Goal: Information Seeking & Learning: Understand process/instructions

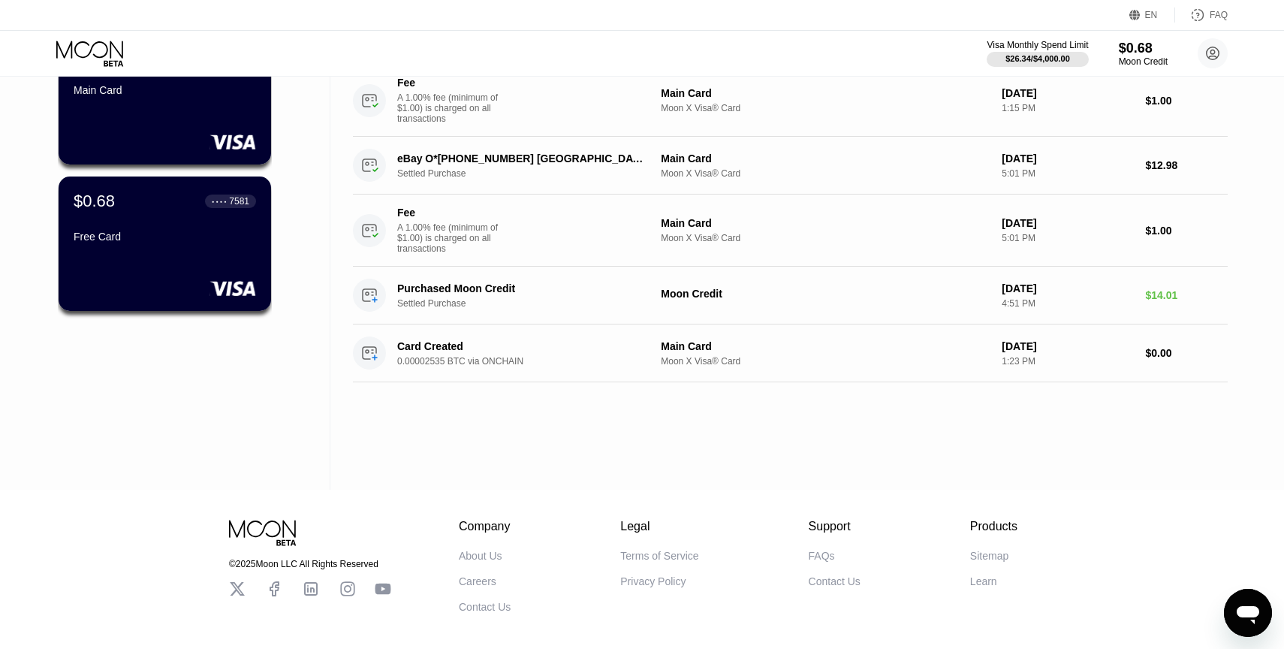
scroll to position [222, 0]
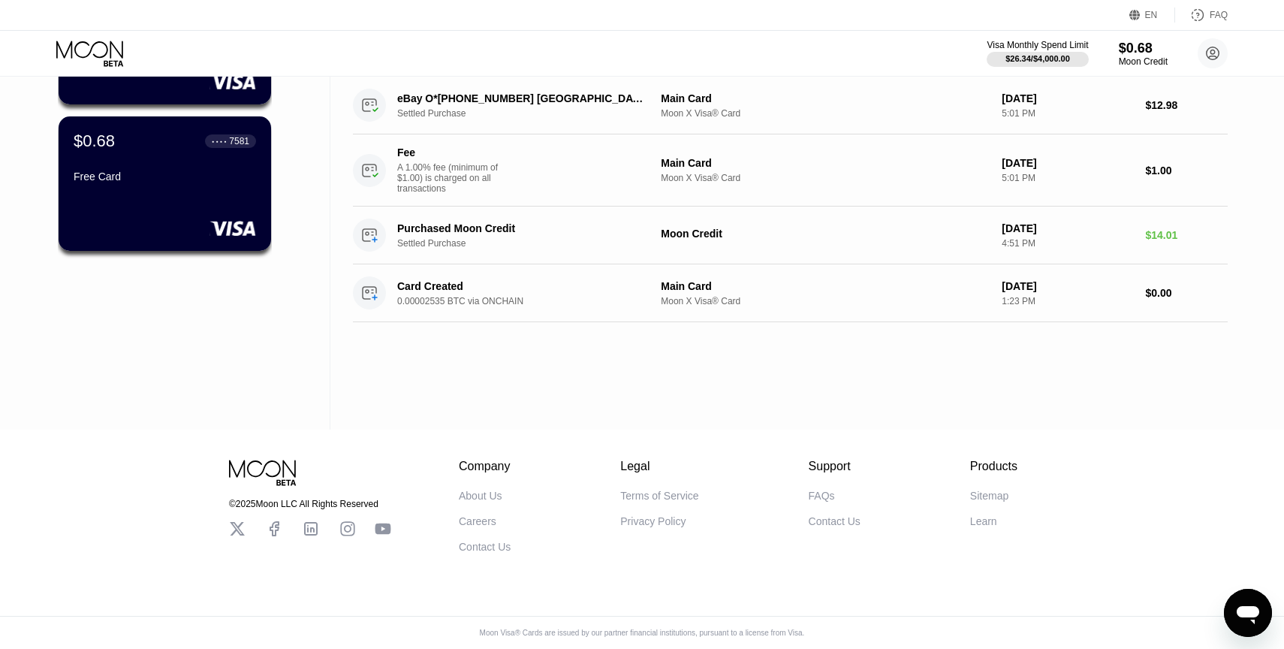
click at [817, 493] on div "FAQs" at bounding box center [822, 496] width 26 height 12
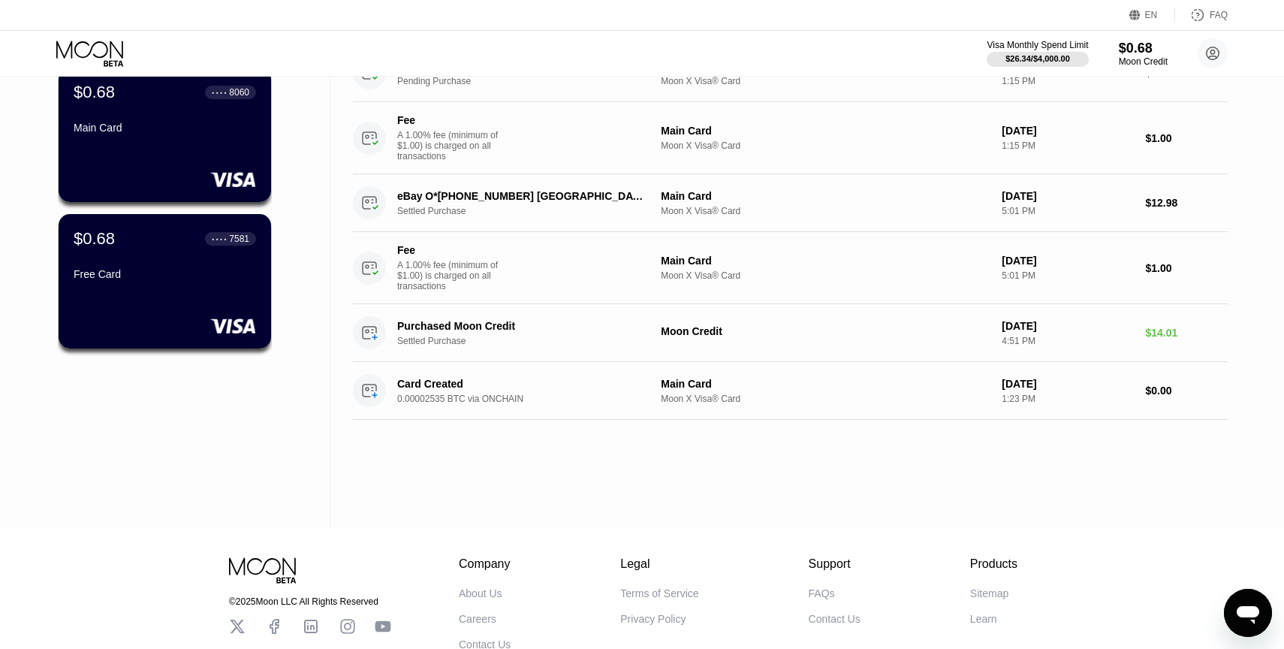
scroll to position [26, 0]
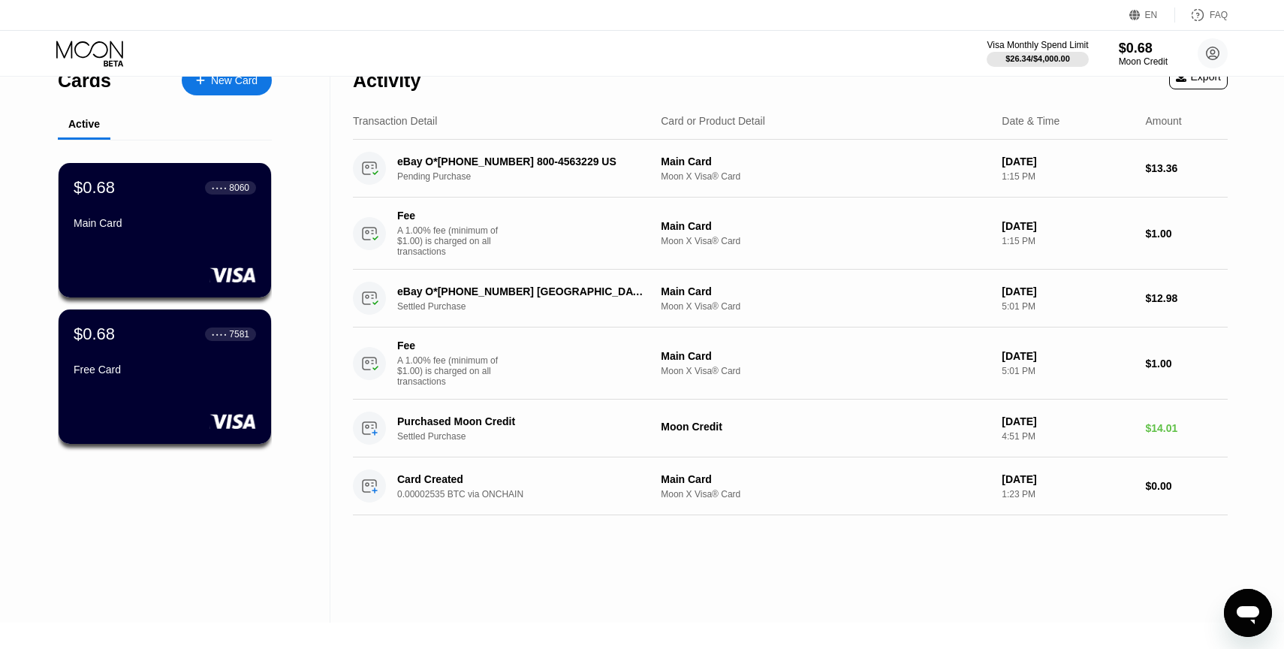
click at [175, 160] on div "$0.68 ● ● ● ● 8060 Main Card $0.68 ● ● ● ● 7581 Free Card" at bounding box center [165, 308] width 214 height 336
click at [175, 202] on div "$0.68 ● ● ● ● 8060 Main Card" at bounding box center [165, 206] width 184 height 58
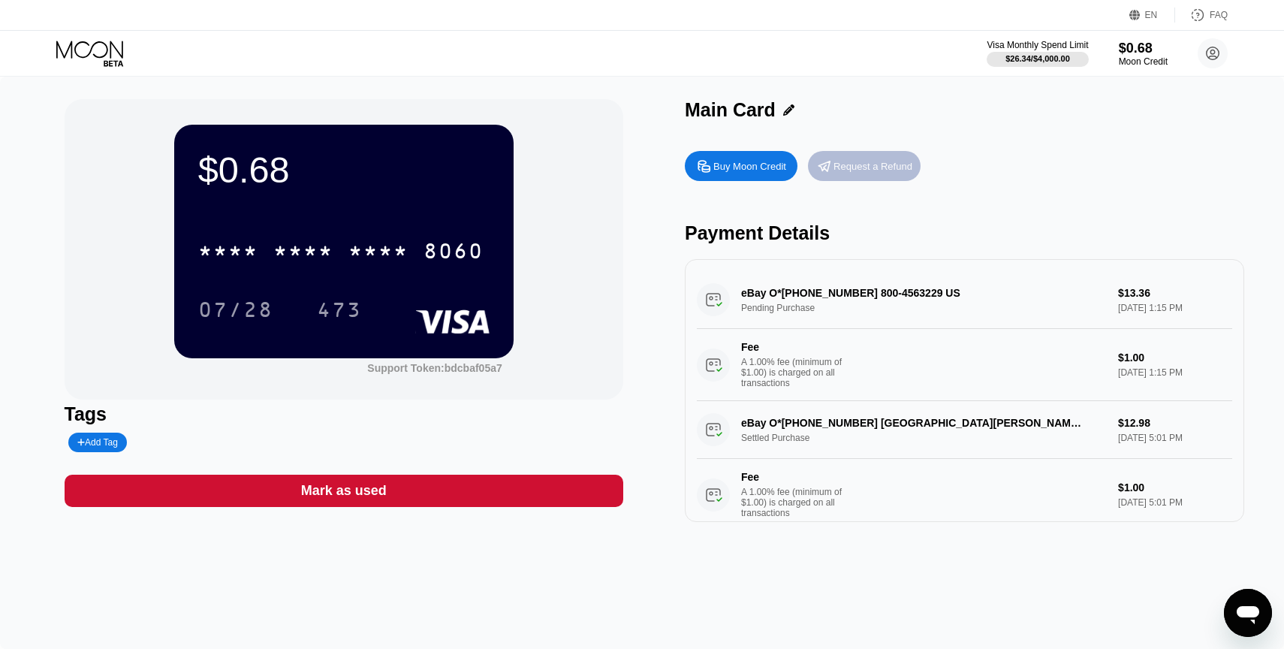
click at [898, 154] on div "Request a Refund" at bounding box center [864, 166] width 113 height 30
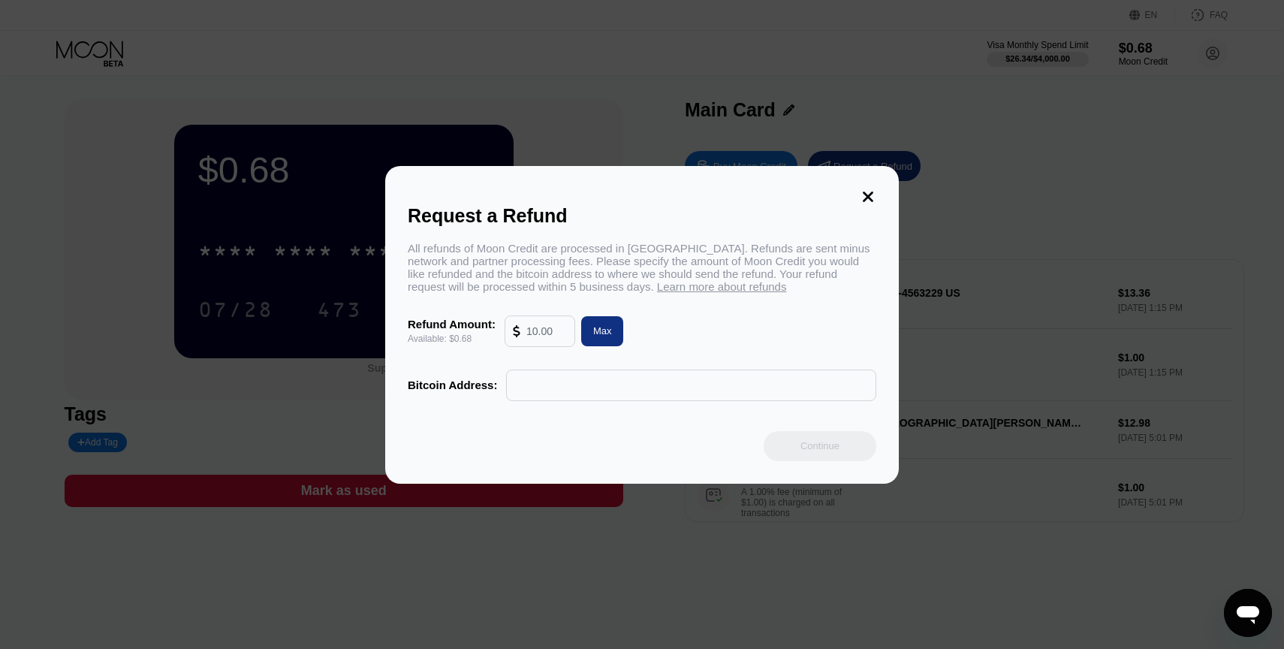
click at [547, 329] on input "text" at bounding box center [547, 331] width 41 height 30
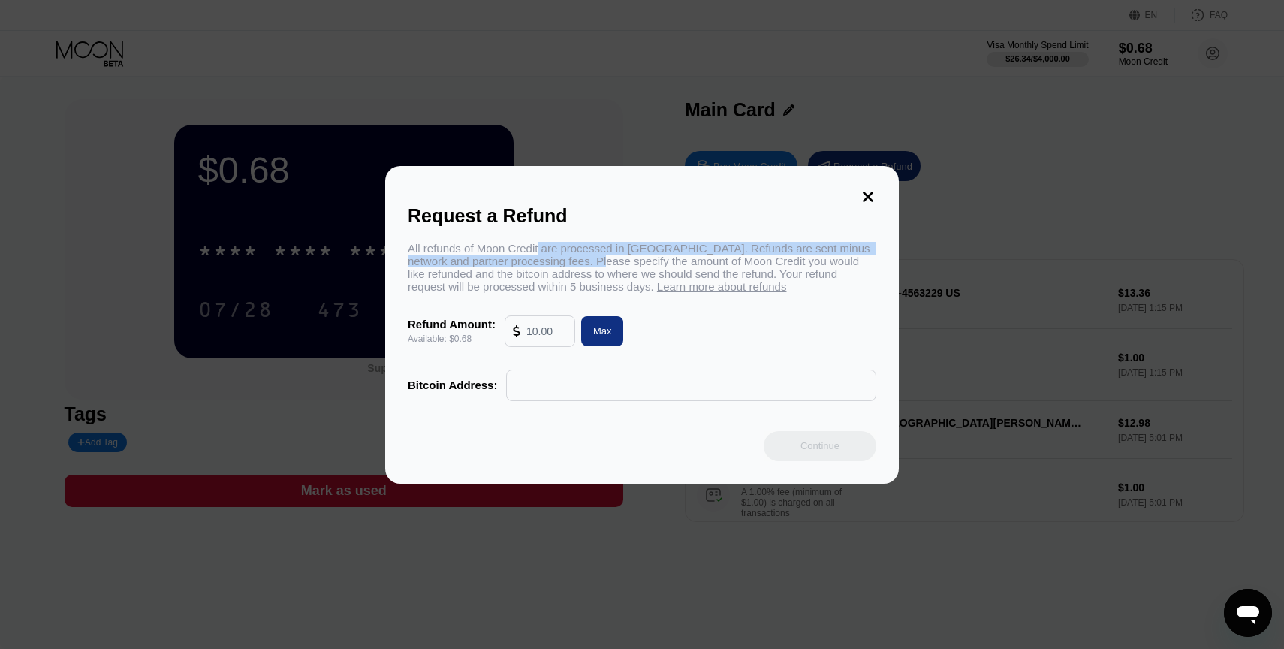
drag, startPoint x: 542, startPoint y: 253, endPoint x: 601, endPoint y: 266, distance: 60.0
click at [601, 266] on div "All refunds of Moon Credit are processed in Bitcoin. Refunds are sent minus net…" at bounding box center [642, 267] width 469 height 51
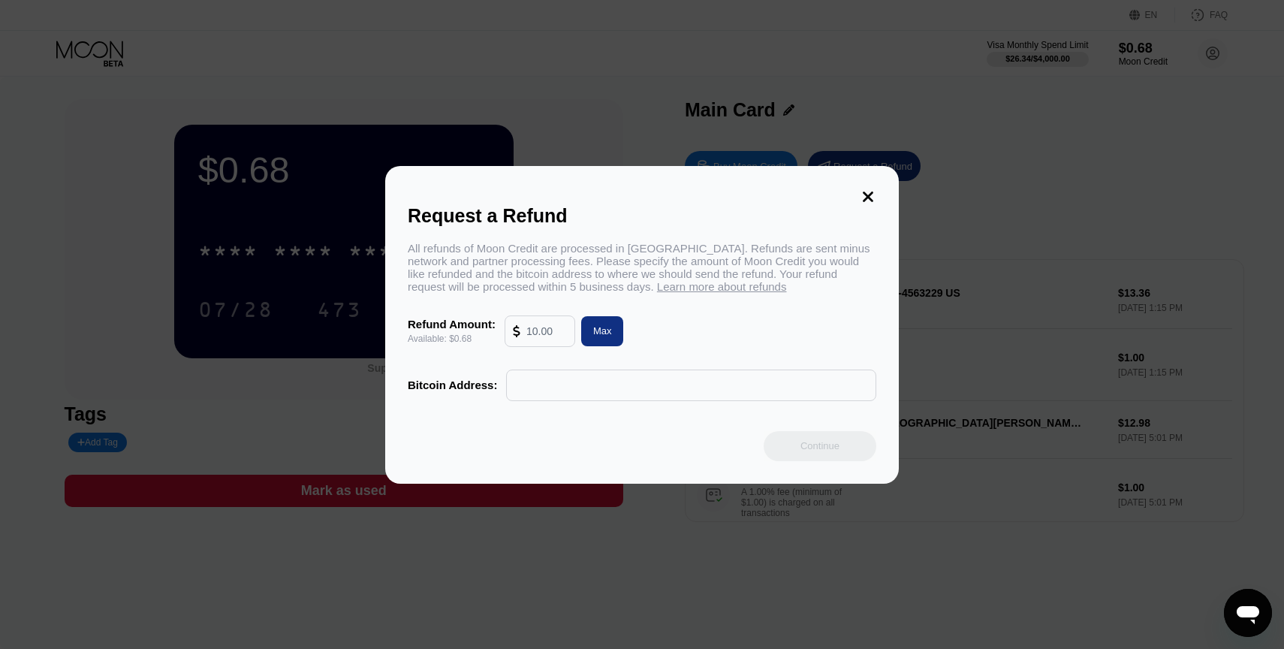
click at [858, 194] on div "Request a Refund All refunds of Moon Credit are processed in Bitcoin. Refunds a…" at bounding box center [642, 325] width 514 height 318
click at [884, 194] on div "Request a Refund All refunds of Moon Credit are processed in Bitcoin. Refunds a…" at bounding box center [642, 325] width 514 height 318
click at [880, 194] on div "Request a Refund All refunds of Moon Credit are processed in Bitcoin. Refunds a…" at bounding box center [642, 325] width 514 height 318
click at [862, 194] on icon at bounding box center [868, 197] width 17 height 17
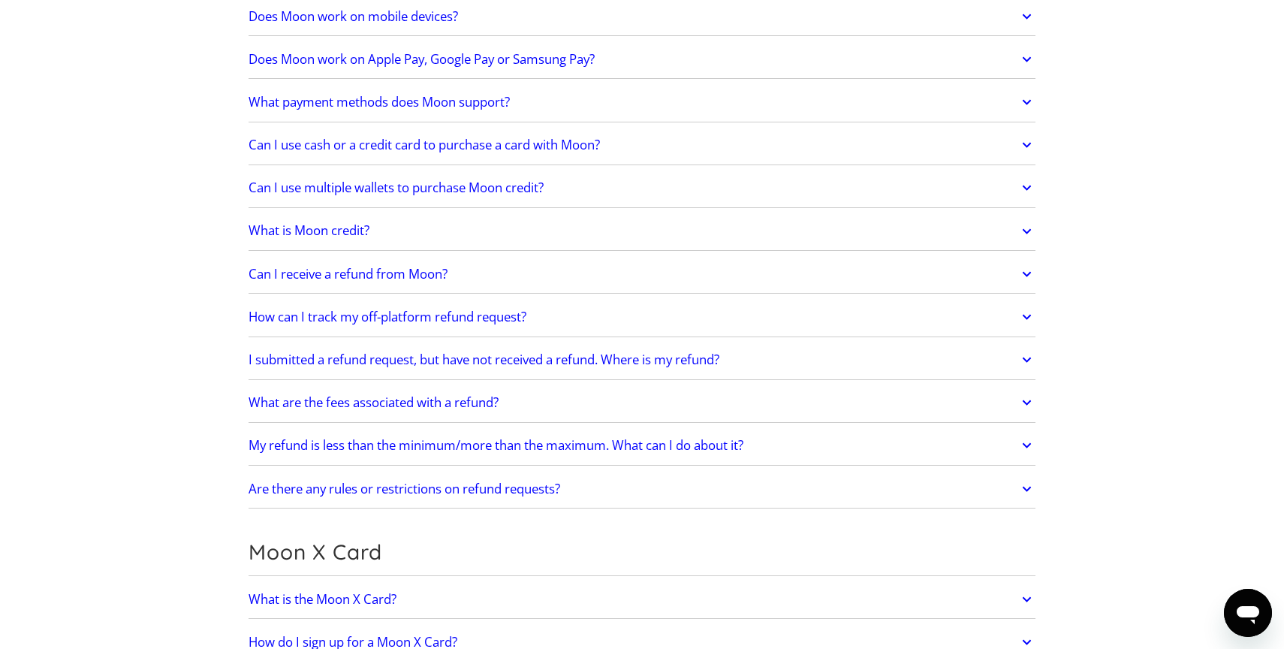
scroll to position [751, 0]
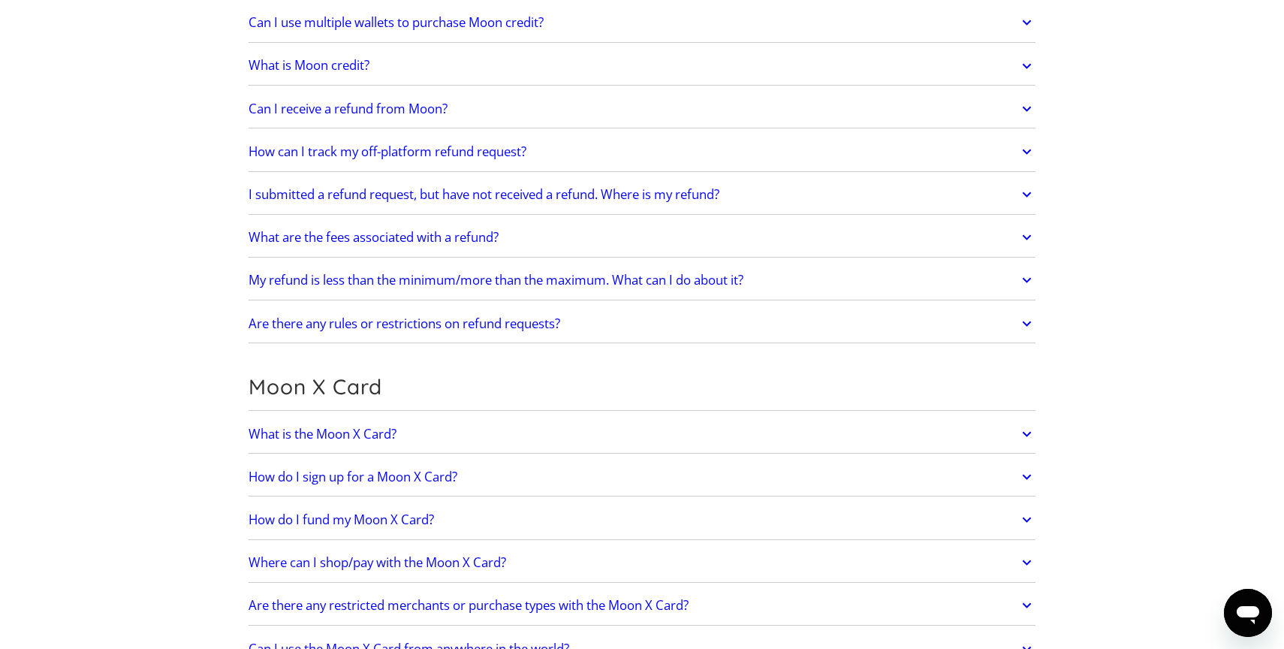
click at [429, 111] on h2 "Can I receive a refund from Moon?" at bounding box center [348, 108] width 199 height 15
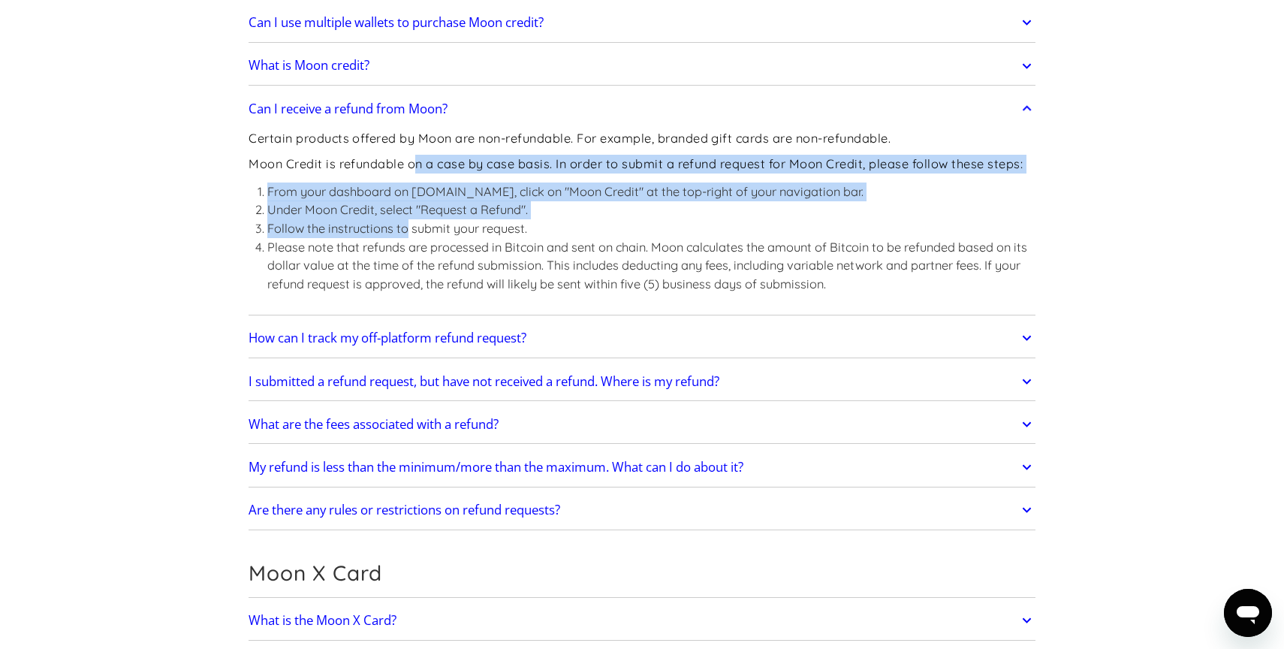
drag, startPoint x: 413, startPoint y: 162, endPoint x: 405, endPoint y: 222, distance: 59.9
click at [405, 222] on div "Certain products offered by Moon are non-refundable. For example, branded gift …" at bounding box center [642, 218] width 787 height 187
click at [405, 222] on li "Follow the instructions to submit your request." at bounding box center [651, 228] width 768 height 19
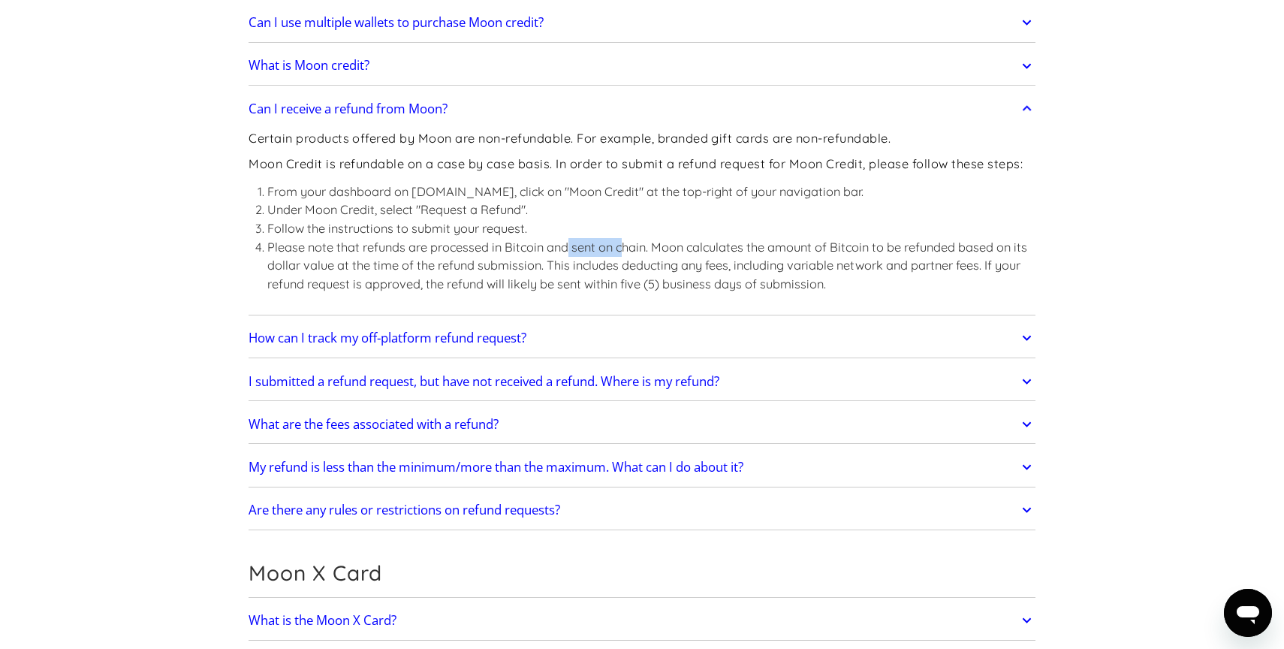
drag, startPoint x: 570, startPoint y: 247, endPoint x: 624, endPoint y: 255, distance: 54.7
click at [624, 255] on li "Please note that refunds are processed in Bitcoin and sent on chain. Moon calcu…" at bounding box center [651, 266] width 768 height 56
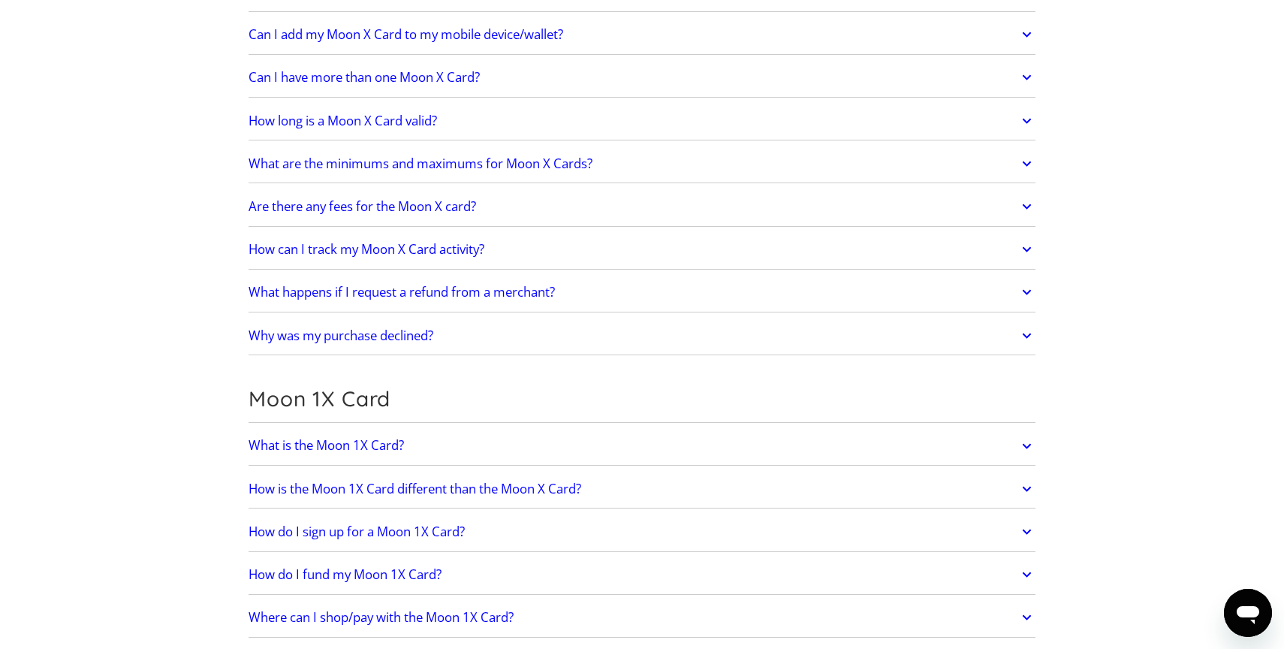
scroll to position [1594, 0]
click at [546, 303] on link "What happens if I request a refund from a merchant?" at bounding box center [642, 293] width 787 height 32
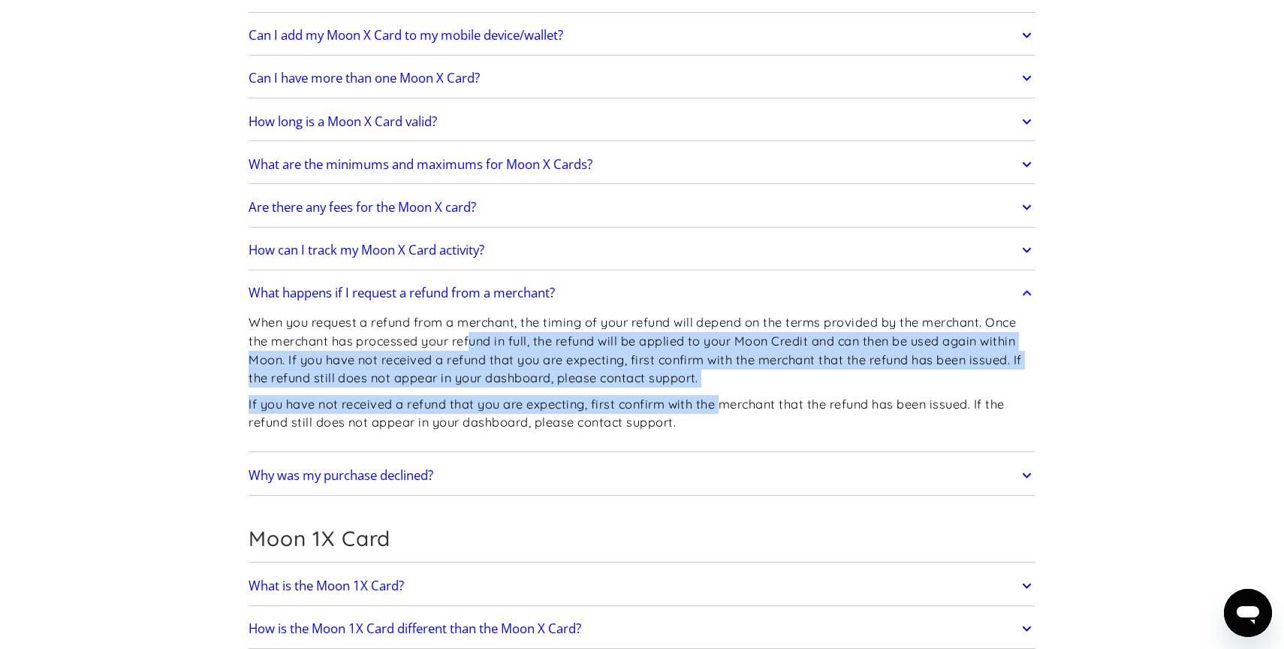
drag, startPoint x: 474, startPoint y: 333, endPoint x: 729, endPoint y: 408, distance: 265.5
click at [729, 408] on div "When you request a refund from a merchant, the timing of your refund will depen…" at bounding box center [642, 378] width 787 height 139
click at [729, 408] on p "If you have not received a refund that you are expecting, first confirm with th…" at bounding box center [642, 413] width 787 height 37
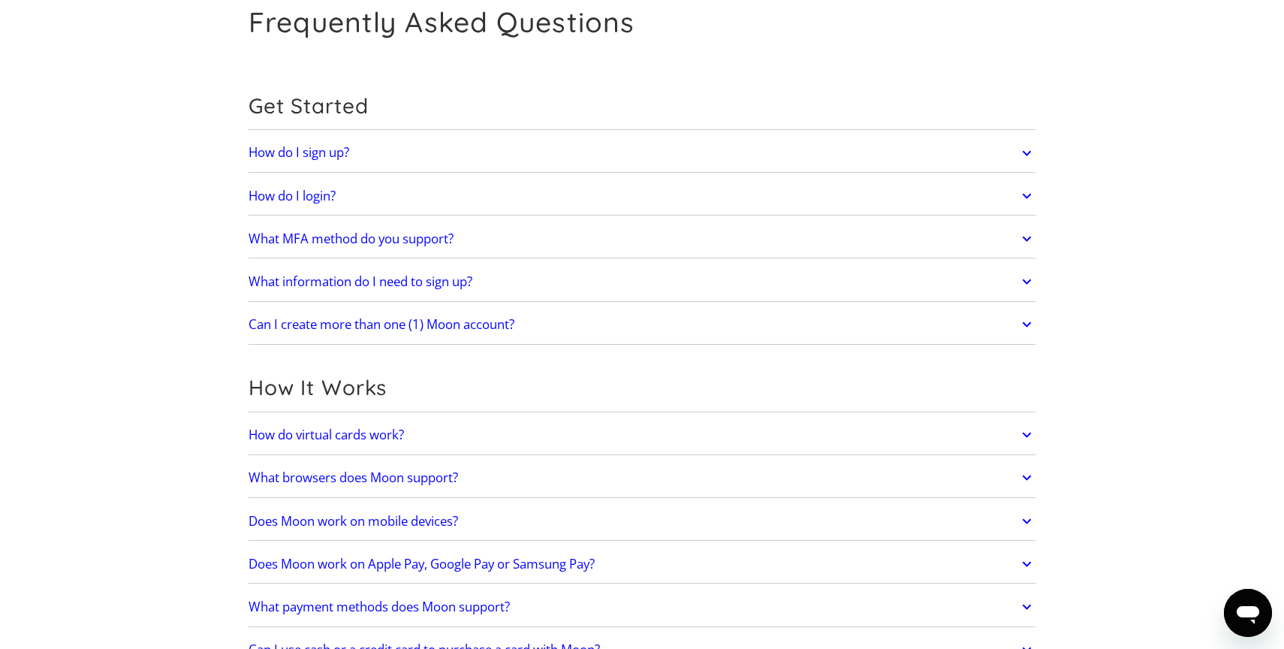
scroll to position [0, 0]
